Goal: Task Accomplishment & Management: Manage account settings

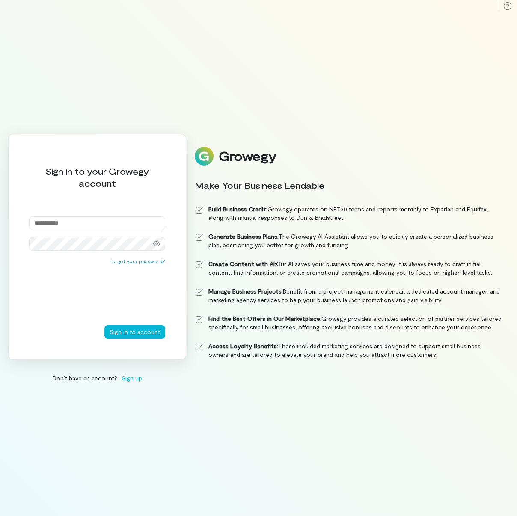
type input "**********"
click at [141, 333] on button "Sign in to account" at bounding box center [134, 332] width 61 height 14
click at [152, 246] on div at bounding box center [156, 244] width 17 height 12
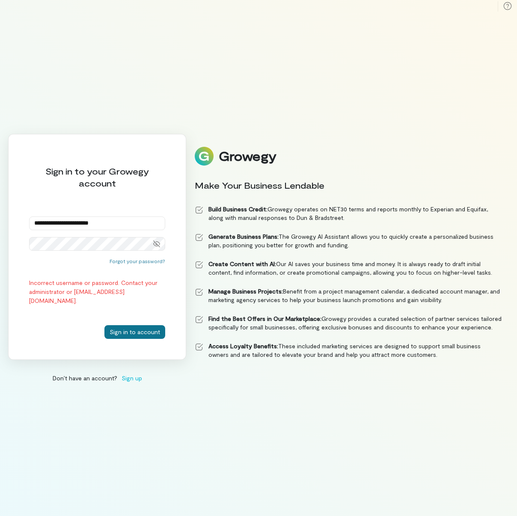
click at [139, 334] on button "Sign in to account" at bounding box center [134, 332] width 61 height 14
click at [146, 329] on button "Sign in to account" at bounding box center [134, 332] width 61 height 14
click at [242, 402] on div "**********" at bounding box center [258, 258] width 517 height 516
click at [144, 260] on button "Forgot your password?" at bounding box center [138, 261] width 56 height 7
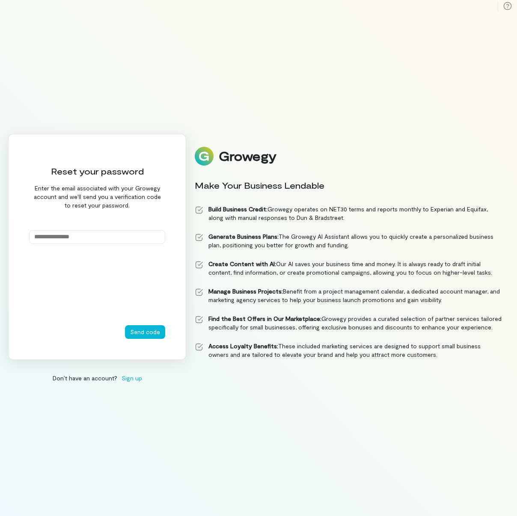
click at [74, 239] on input "email" at bounding box center [97, 237] width 136 height 14
type input "**********"
click at [148, 334] on button "Send code" at bounding box center [145, 332] width 40 height 14
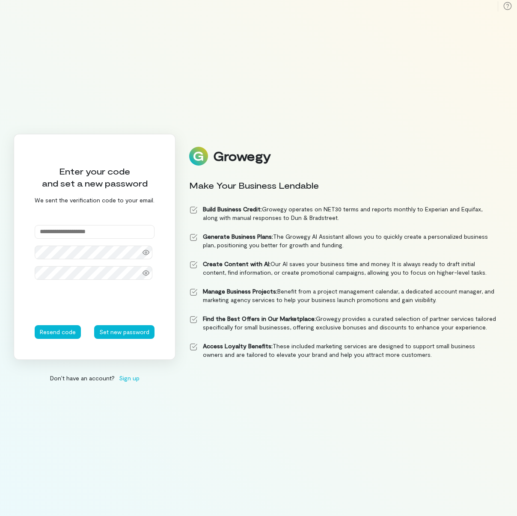
click at [80, 233] on input "text" at bounding box center [95, 232] width 120 height 14
type input "******"
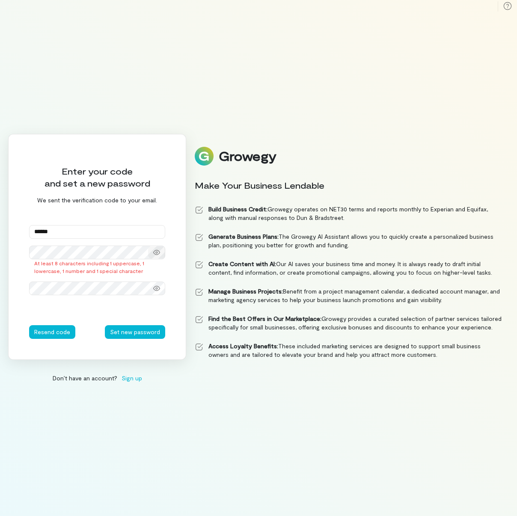
click at [140, 254] on div at bounding box center [97, 253] width 136 height 14
click at [157, 248] on div at bounding box center [156, 253] width 17 height 12
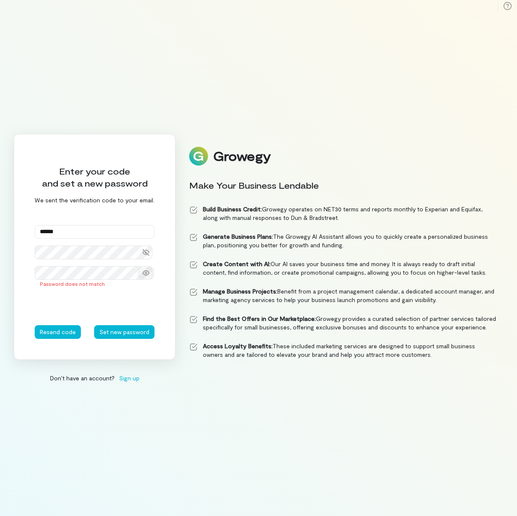
click at [145, 272] on icon at bounding box center [146, 273] width 7 height 5
click at [124, 334] on button "Set new password" at bounding box center [124, 332] width 60 height 14
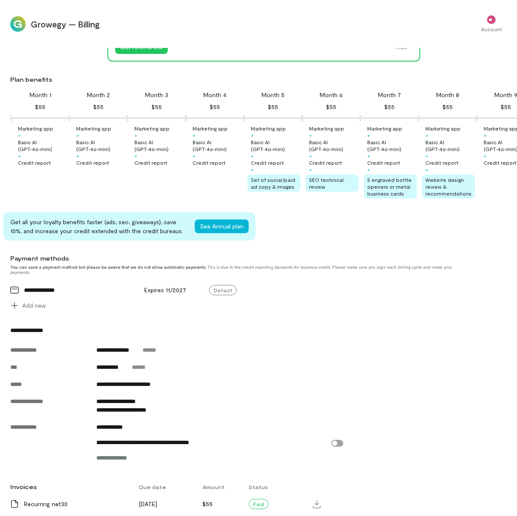
scroll to position [86, 0]
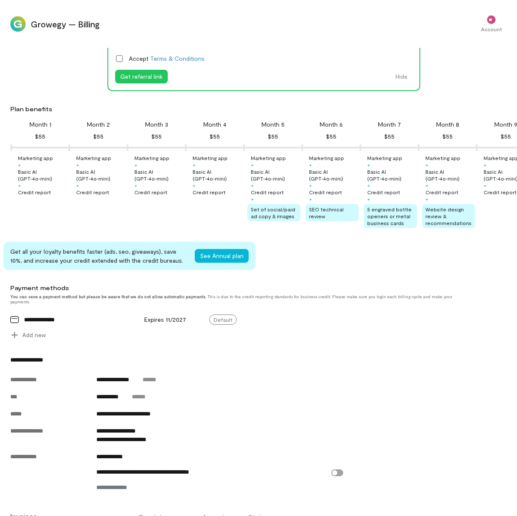
click at [86, 177] on div "Basic AI (GPT‑4o‑mini)" at bounding box center [101, 175] width 50 height 14
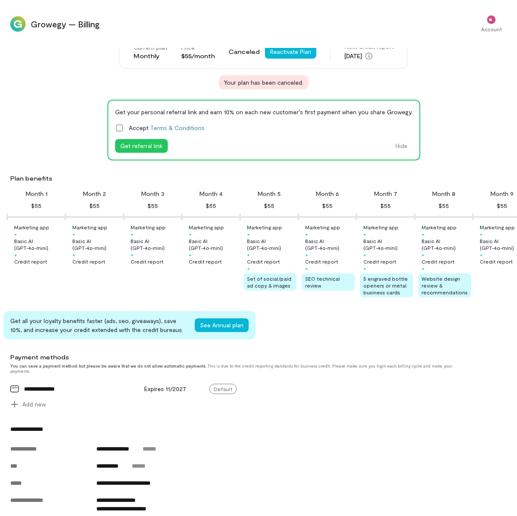
scroll to position [0, 0]
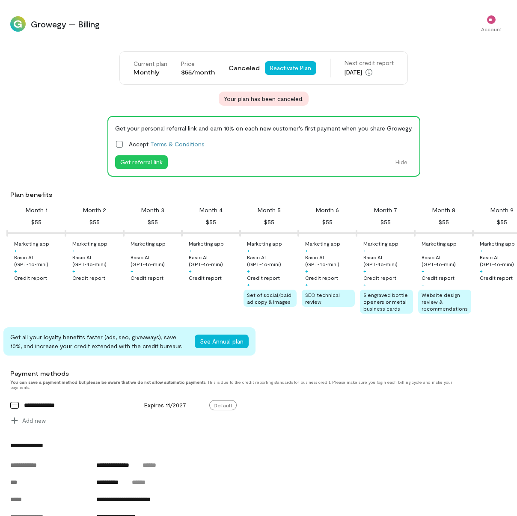
click at [143, 73] on div "Monthly" at bounding box center [151, 72] width 34 height 9
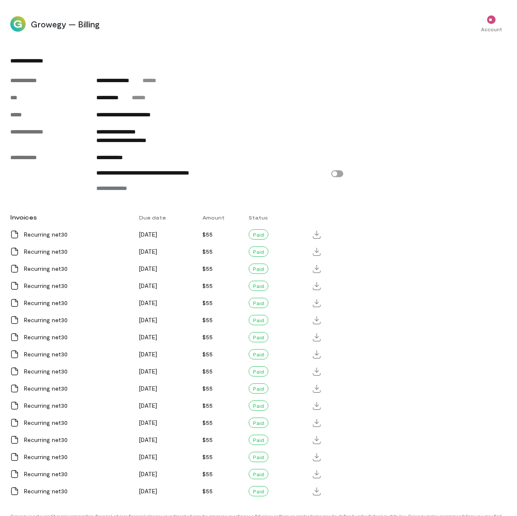
scroll to position [385, 0]
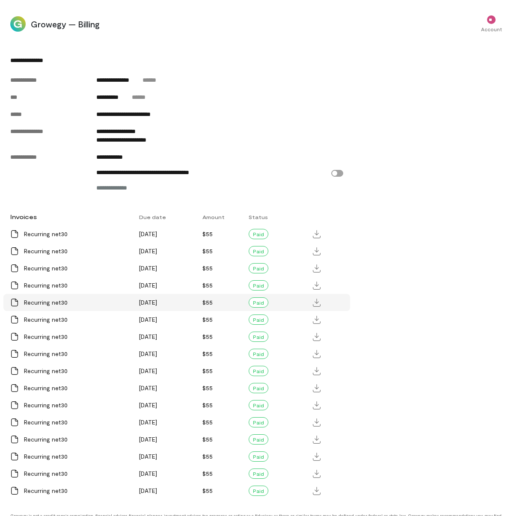
click at [108, 307] on div "Recurring net30" at bounding box center [76, 303] width 105 height 9
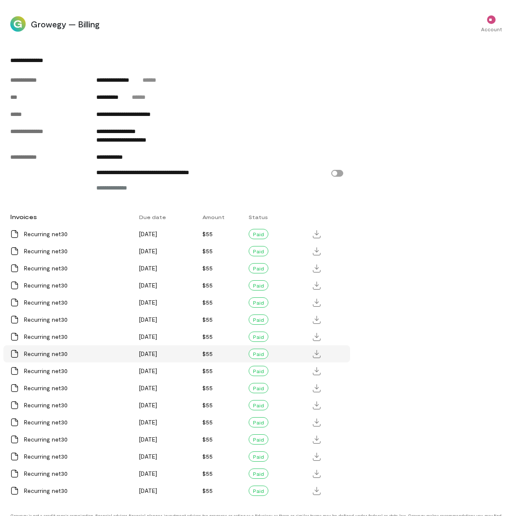
click at [103, 358] on div "Recurring net30" at bounding box center [76, 354] width 105 height 9
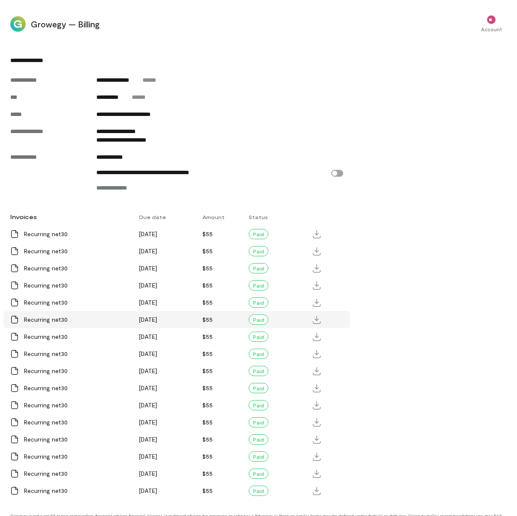
click at [51, 324] on div "Recurring net30" at bounding box center [76, 320] width 105 height 9
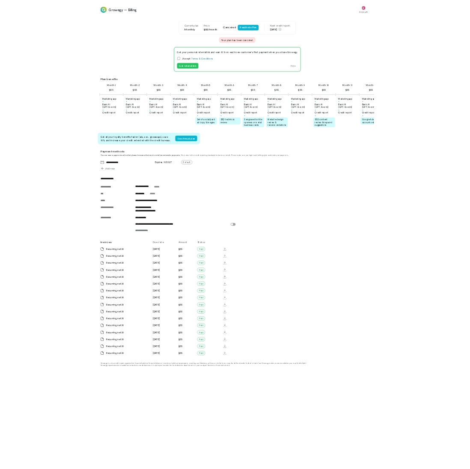
scroll to position [0, 0]
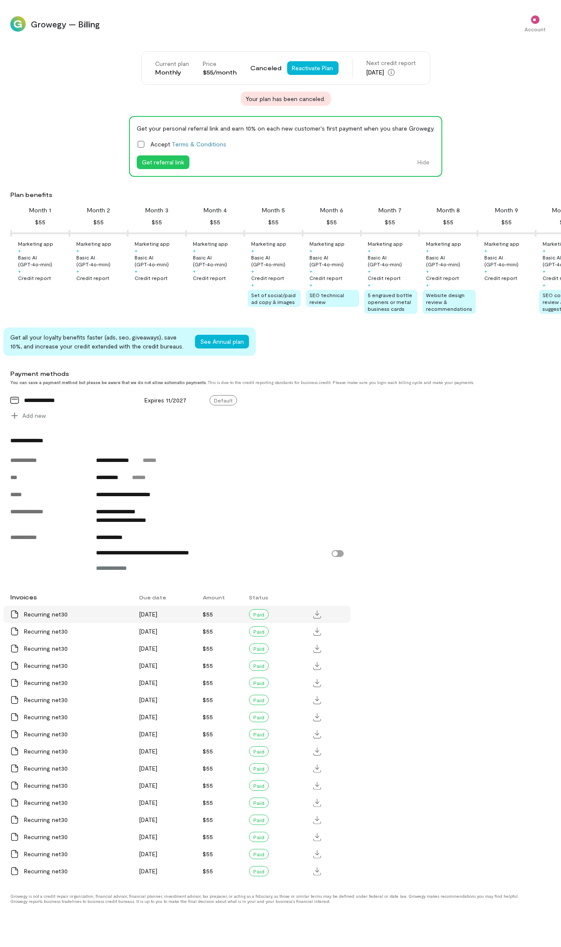
click at [257, 516] on div "Paid" at bounding box center [259, 614] width 20 height 10
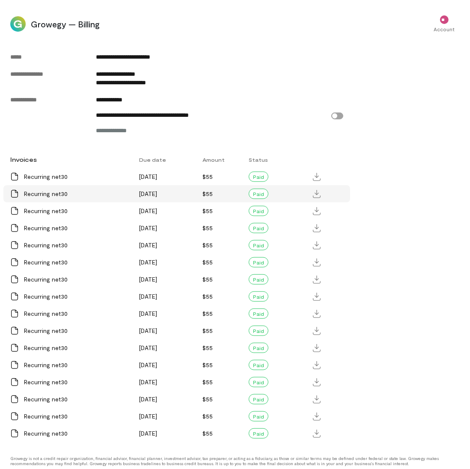
scroll to position [452, 0]
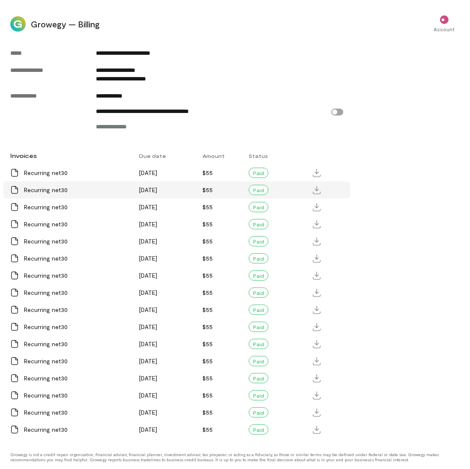
click at [257, 191] on div "Paid" at bounding box center [259, 190] width 20 height 10
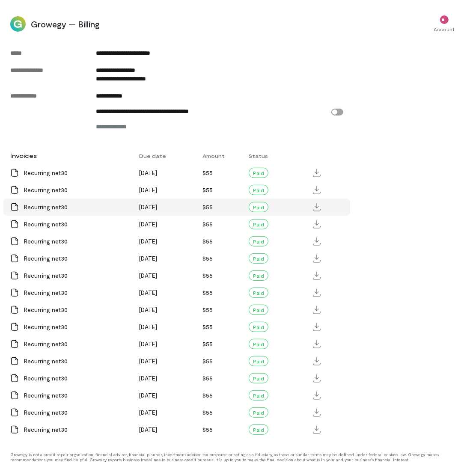
click at [260, 208] on div "Paid" at bounding box center [259, 207] width 20 height 10
